Goal: Information Seeking & Learning: Check status

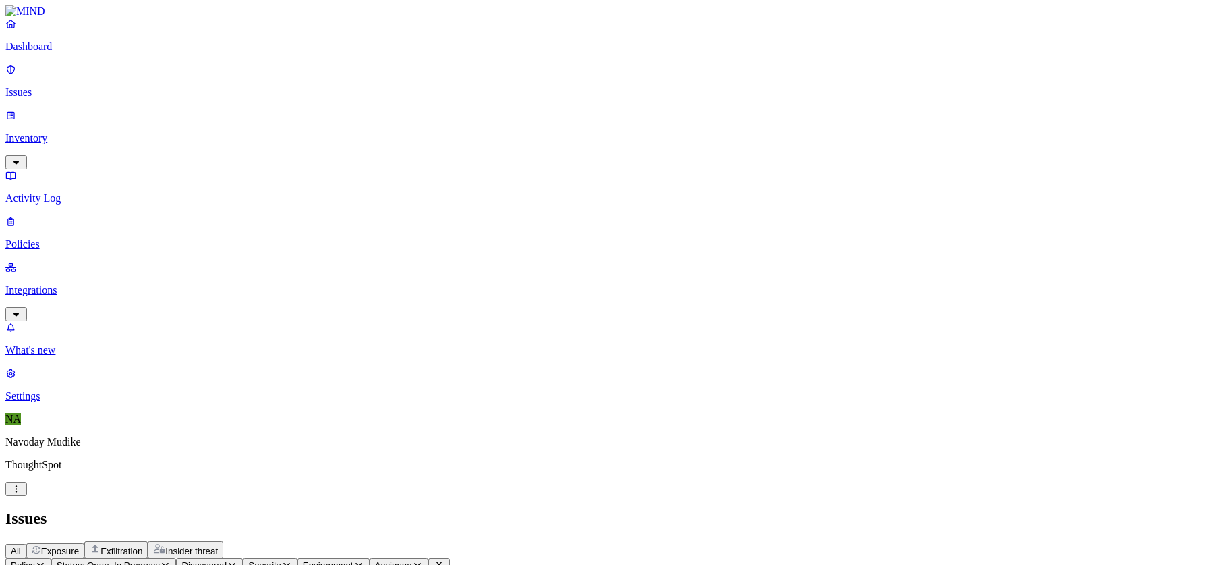
scroll to position [411, 0]
click at [22, 310] on icon "button" at bounding box center [16, 314] width 11 height 9
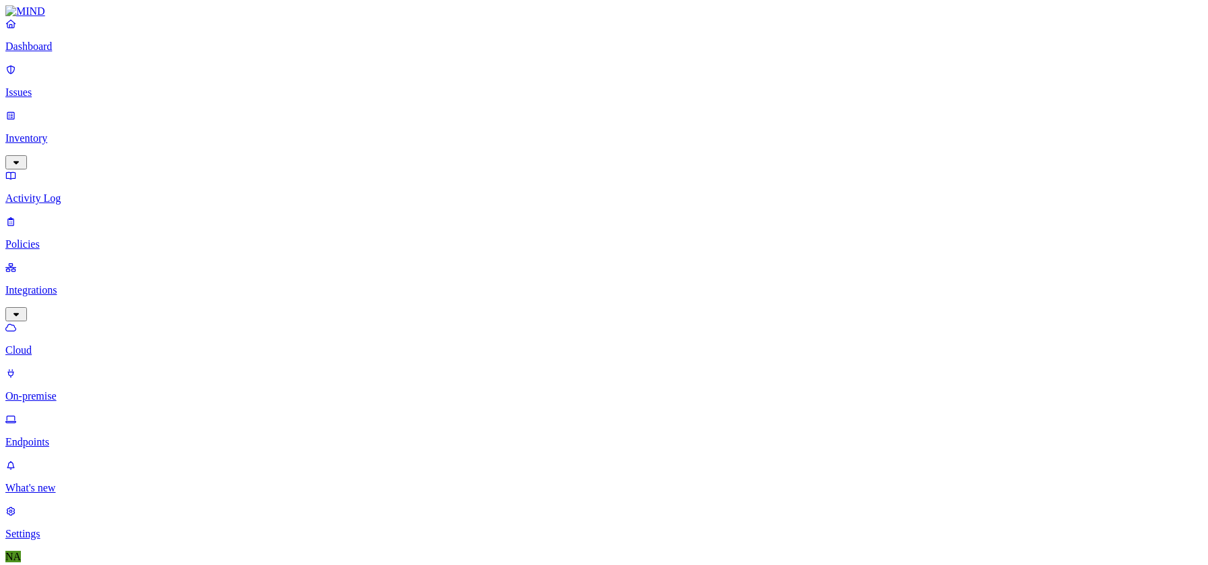
click at [77, 436] on p "Endpoints" at bounding box center [603, 442] width 1197 height 12
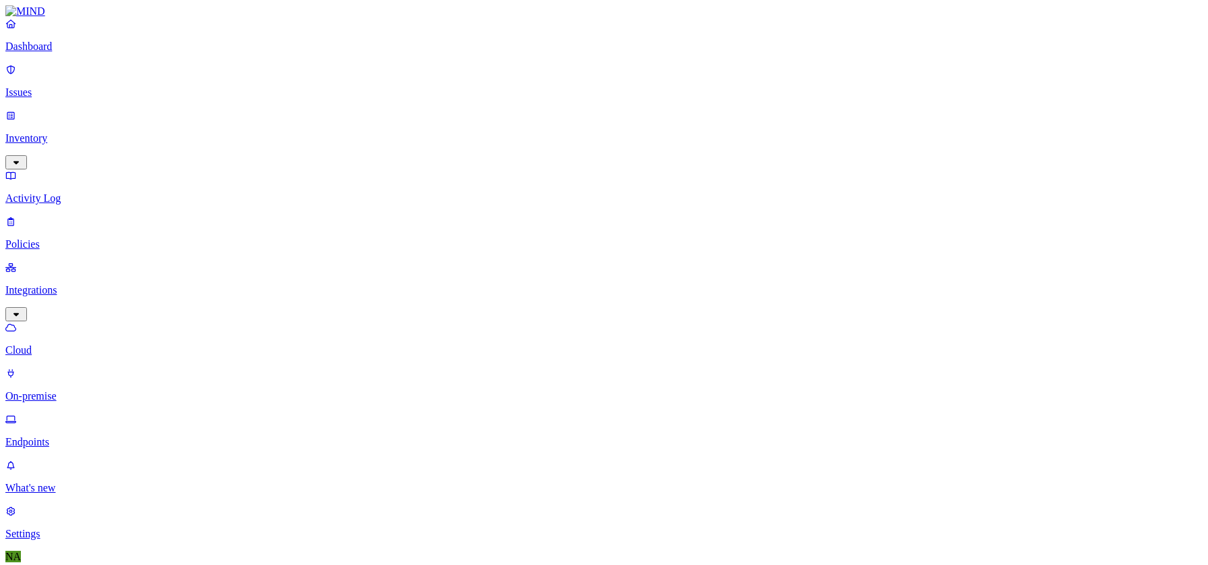
type input "hyd-agam.ja"
click at [82, 53] on p "Dashboard" at bounding box center [603, 46] width 1197 height 12
